Goal: Find specific page/section: Find specific page/section

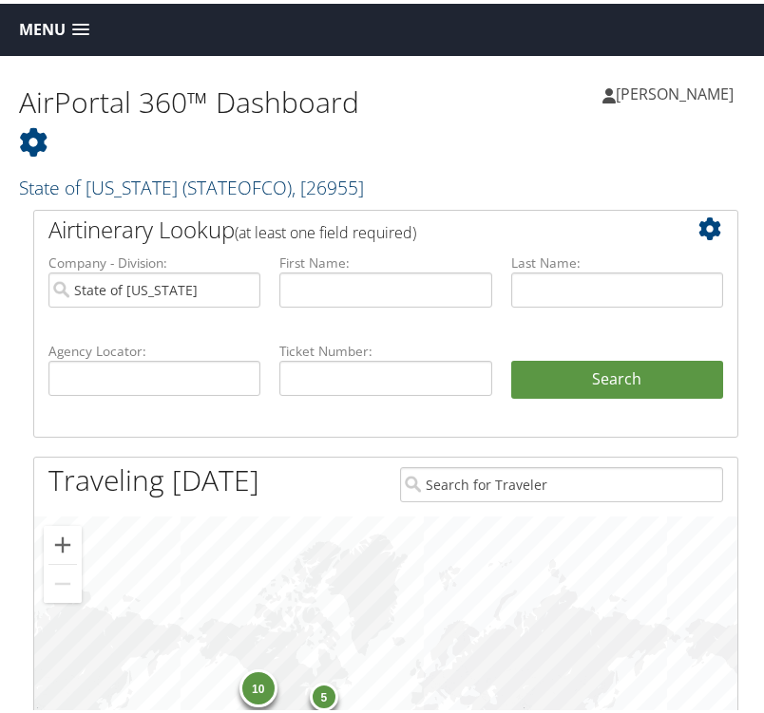
click at [186, 190] on span "( STATEOFCO )" at bounding box center [236, 184] width 109 height 26
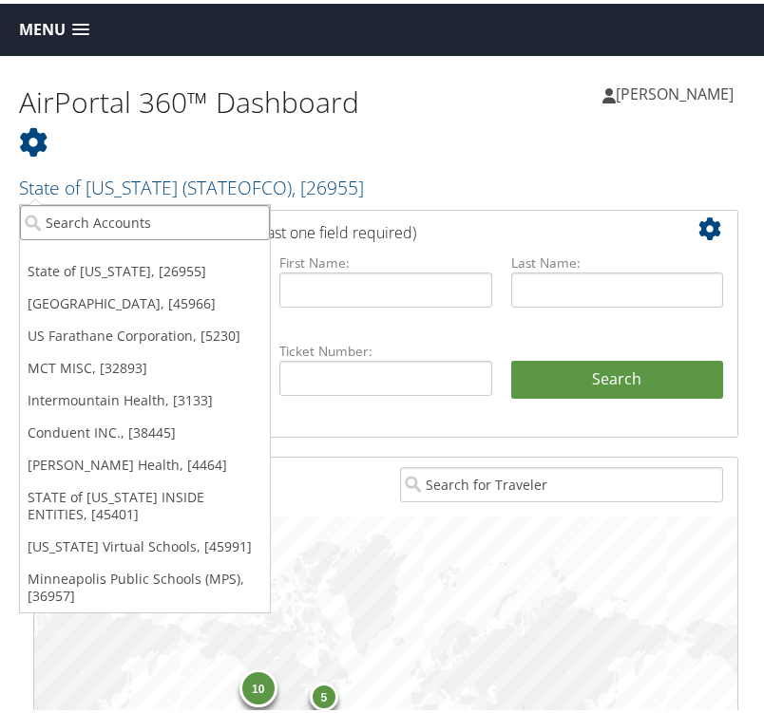
click at [158, 219] on input "search" at bounding box center [145, 218] width 250 height 35
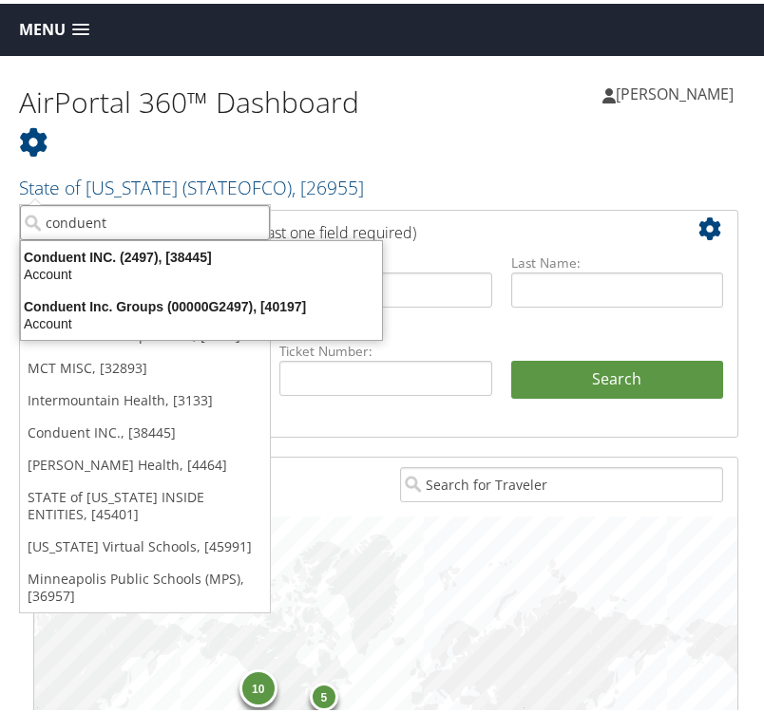
type input "conduent"
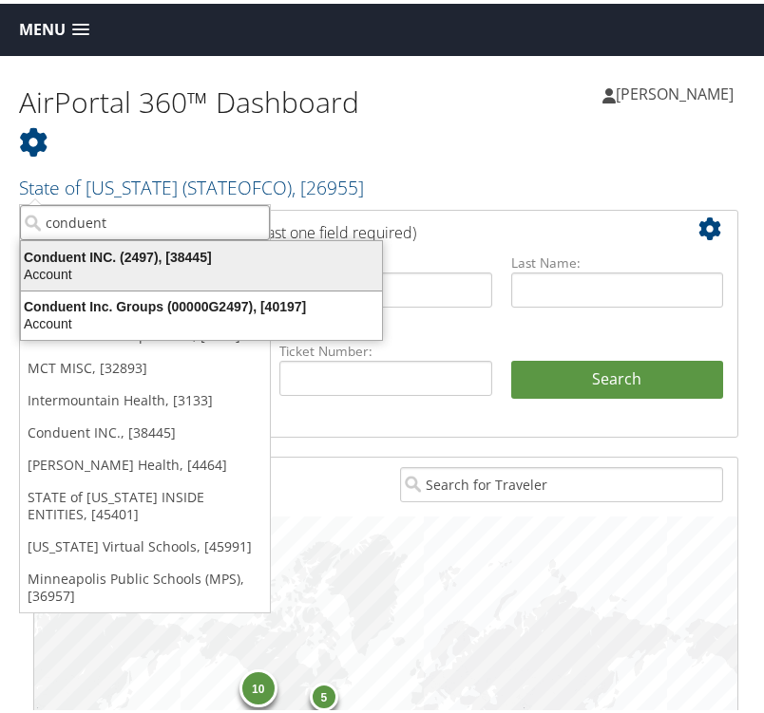
click at [103, 254] on div "Conduent INC. (2497), [38445]" at bounding box center [201, 253] width 384 height 17
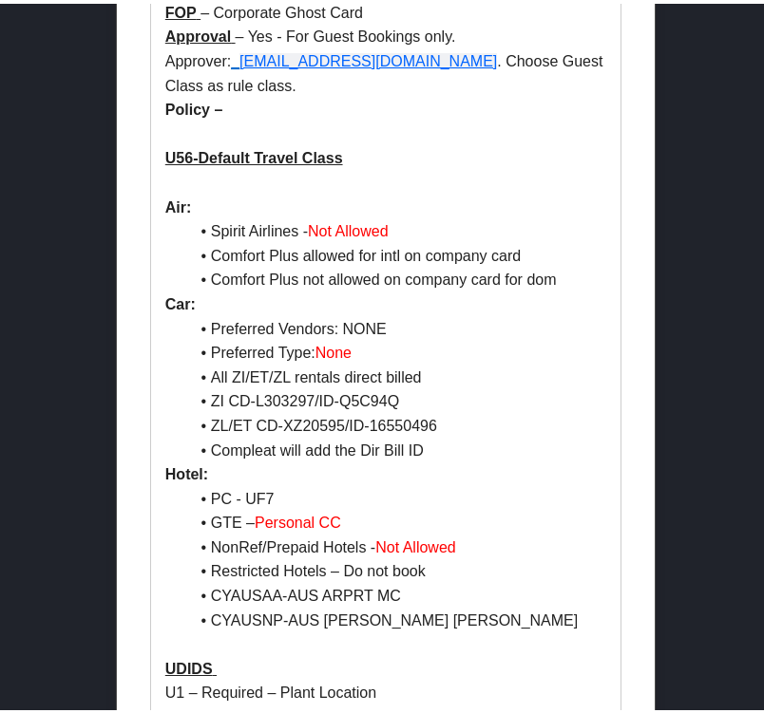
scroll to position [896, 0]
